Goal: Navigation & Orientation: Find specific page/section

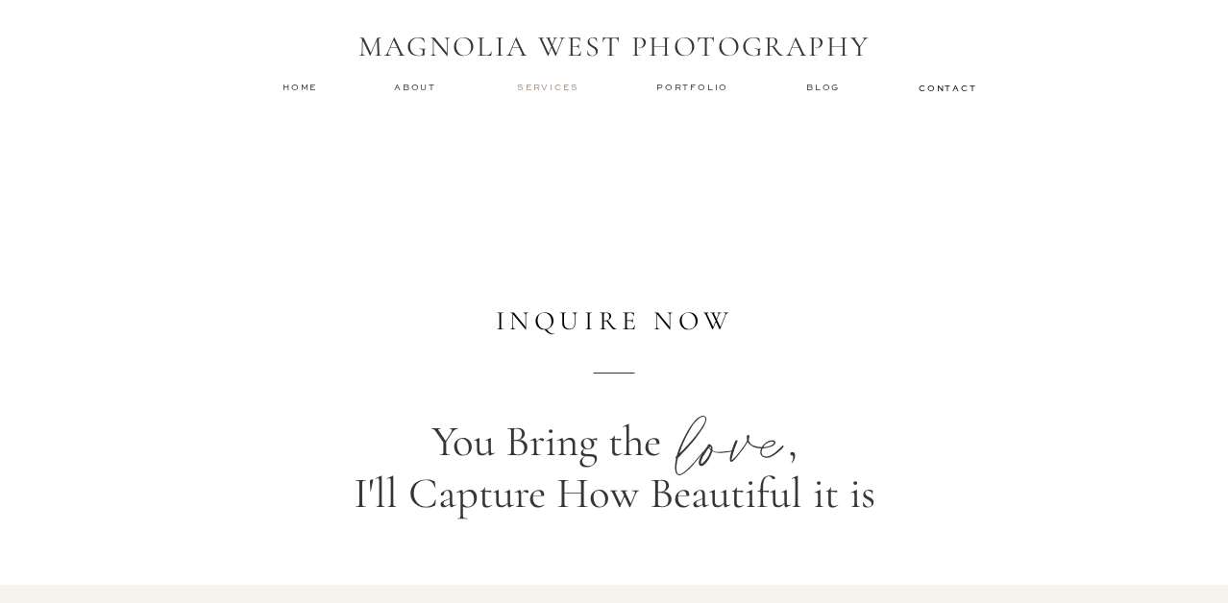
click at [561, 90] on nav "services" at bounding box center [549, 87] width 64 height 12
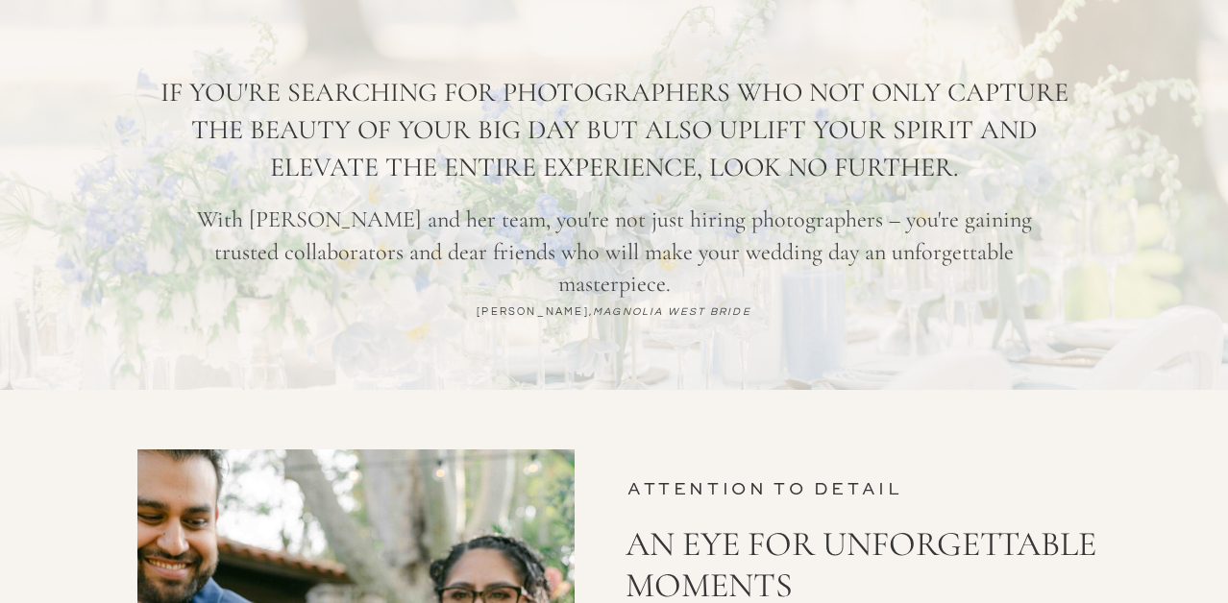
scroll to position [5102, 0]
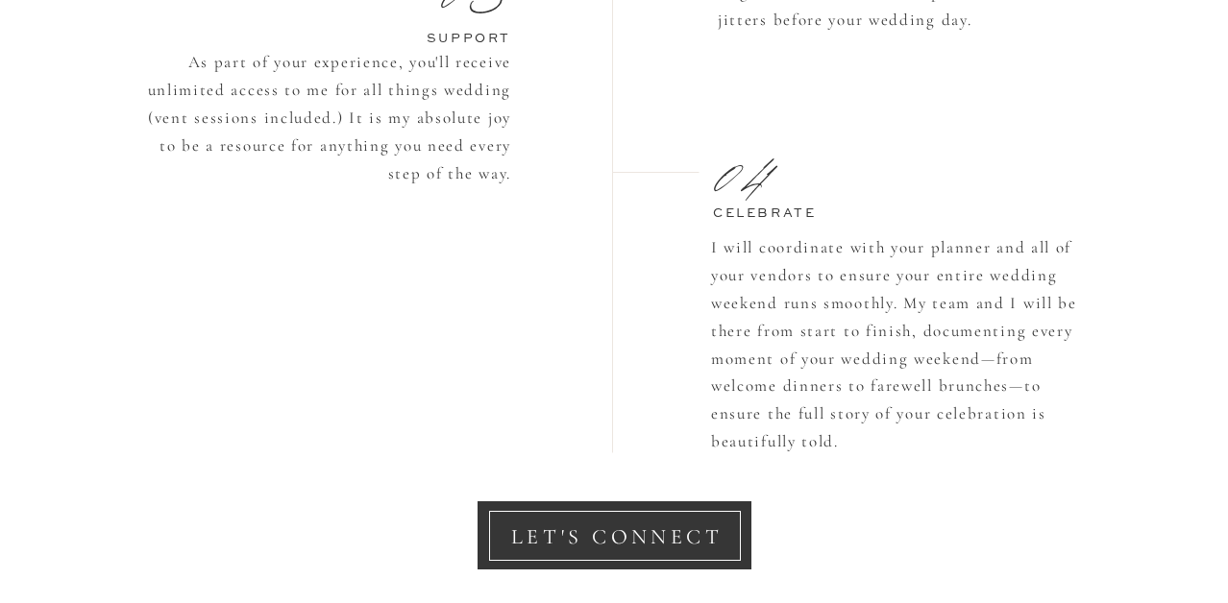
scroll to position [2080, 0]
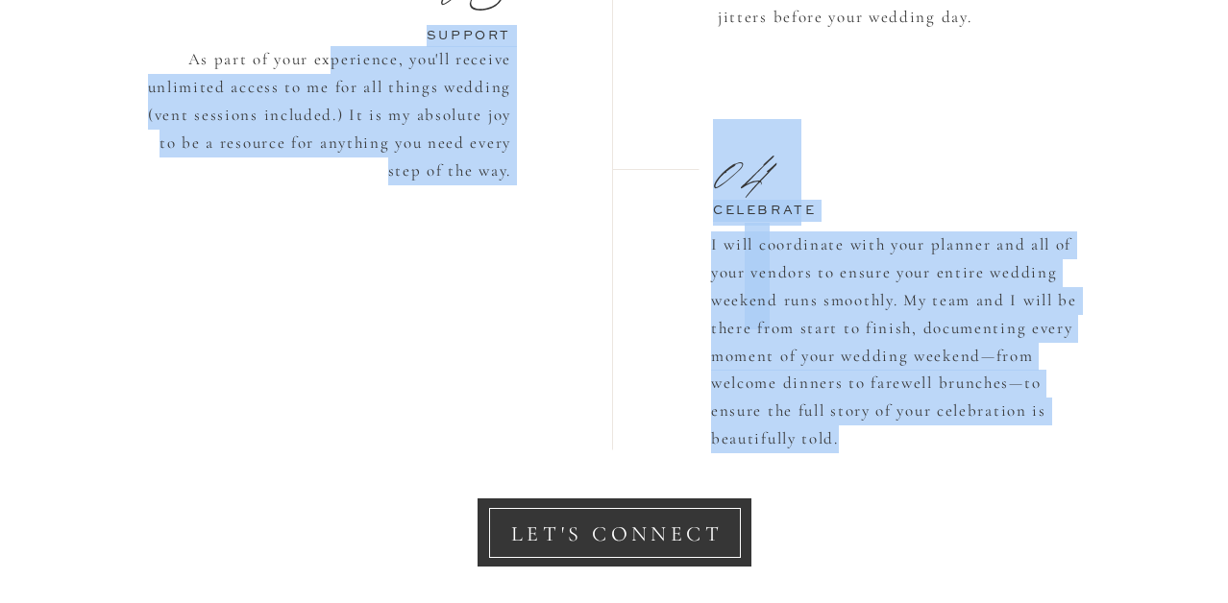
drag, startPoint x: 329, startPoint y: 61, endPoint x: 915, endPoint y: 447, distance: 701.9
click at [915, 447] on div "THE process how it works 01 02 03 CONNECT We'll get to know each other, discuss…" at bounding box center [613, 59] width 1153 height 1137
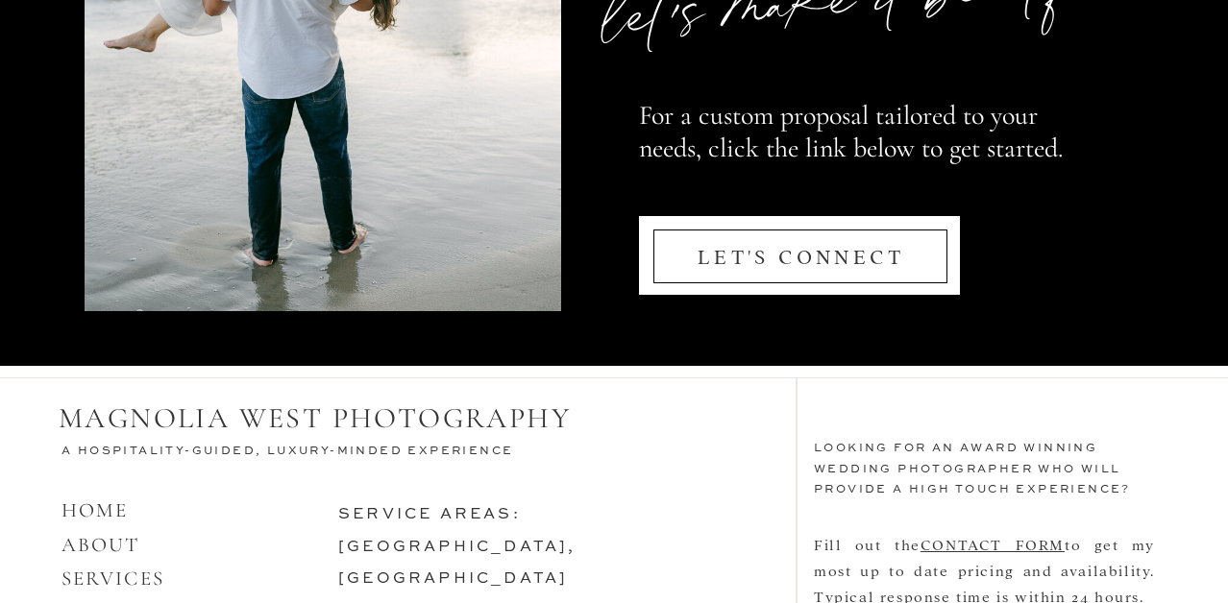
scroll to position [9345, 0]
